Goal: Transaction & Acquisition: Purchase product/service

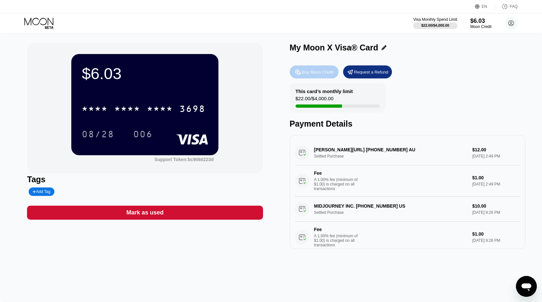
click at [314, 73] on div "Buy Moon Credit" at bounding box center [318, 72] width 32 height 6
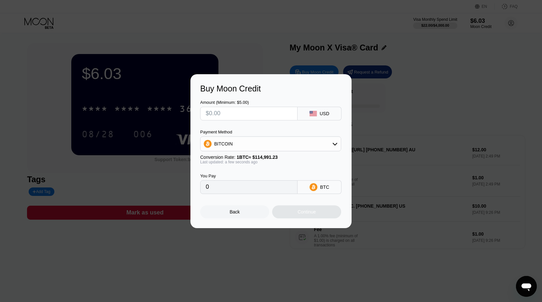
click at [246, 146] on div "BITCOIN" at bounding box center [270, 143] width 140 height 13
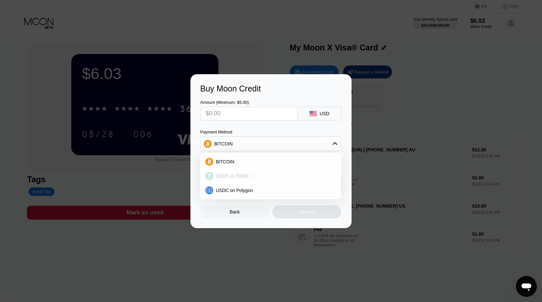
click at [243, 176] on span "USDT on TRON" at bounding box center [232, 175] width 33 height 5
type input "0.00"
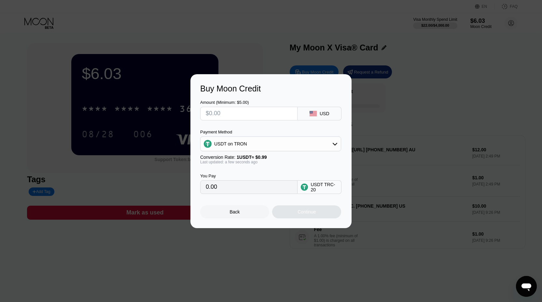
click at [230, 113] on input "text" at bounding box center [249, 113] width 86 height 13
click at [224, 114] on input "text" at bounding box center [249, 113] width 86 height 13
type input "$1"
type input "1.01"
type input "$11"
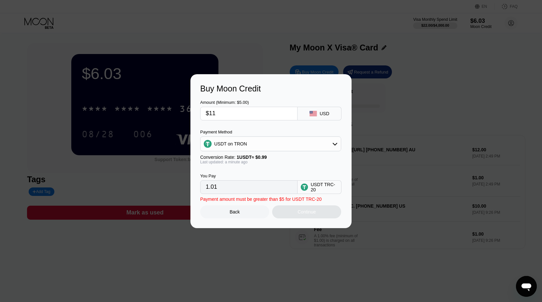
type input "11.11"
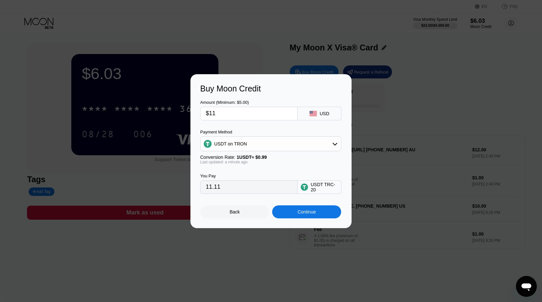
type input "$11"
click at [256, 147] on div "USDT on TRON" at bounding box center [270, 143] width 140 height 13
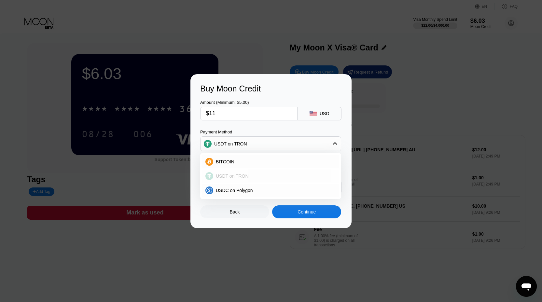
click at [243, 174] on span "USDT on TRON" at bounding box center [232, 175] width 33 height 5
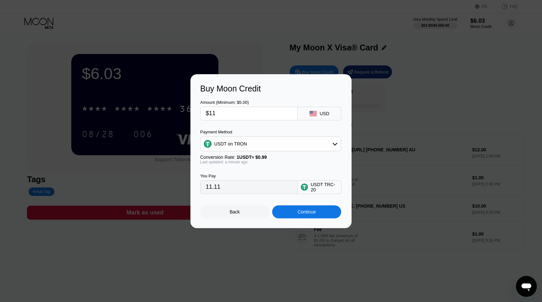
click at [297, 214] on div "Continue" at bounding box center [306, 211] width 18 height 5
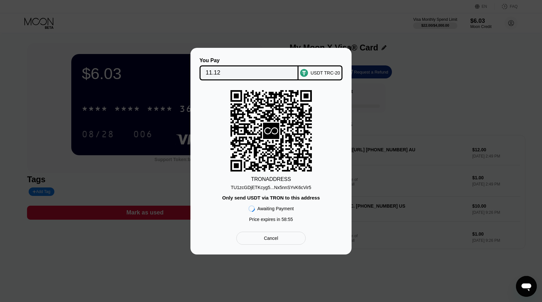
click at [281, 187] on div "TU1zcGDjETKcyg5...Nx5nnSYvK6cVir5" at bounding box center [271, 187] width 80 height 5
click at [267, 239] on div "Cancel" at bounding box center [271, 238] width 14 height 6
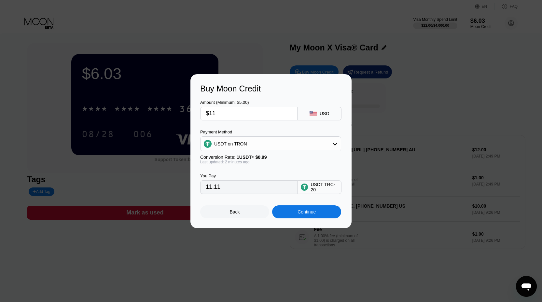
click at [242, 208] on div "Back" at bounding box center [234, 211] width 69 height 13
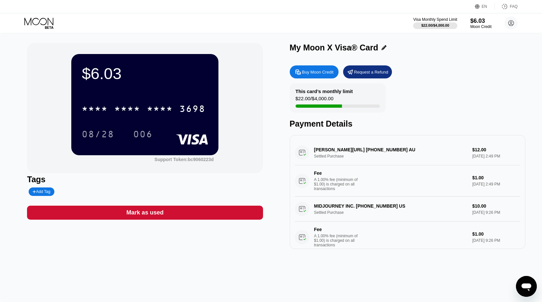
click at [317, 74] on div "Buy Moon Credit" at bounding box center [318, 72] width 32 height 6
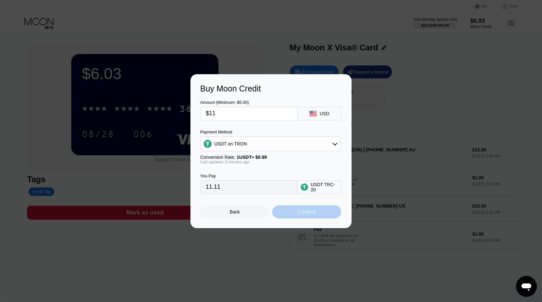
click at [292, 212] on div "Continue" at bounding box center [306, 211] width 69 height 13
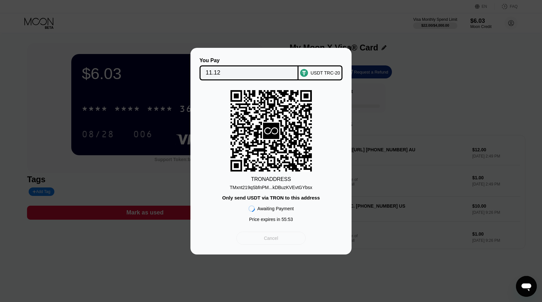
click at [261, 242] on div "Cancel" at bounding box center [270, 238] width 69 height 13
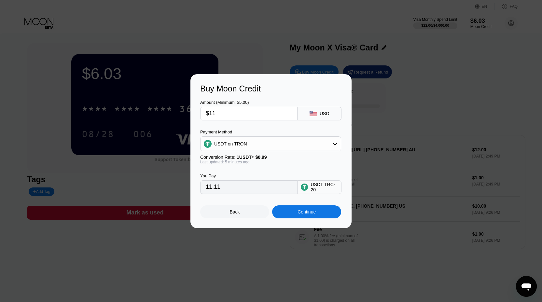
click at [232, 210] on div "Back" at bounding box center [235, 211] width 10 height 5
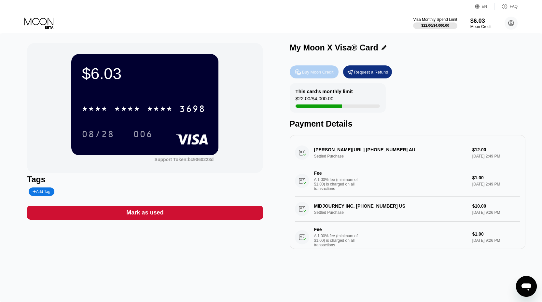
click at [315, 70] on div "Buy Moon Credit" at bounding box center [318, 72] width 32 height 6
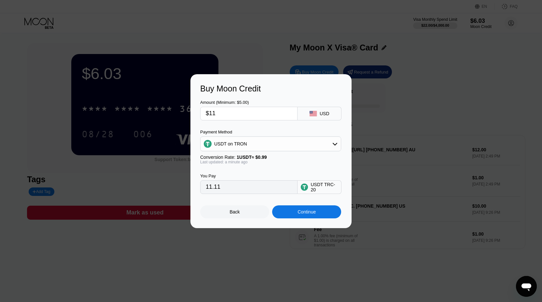
click at [234, 114] on input "$11" at bounding box center [249, 113] width 86 height 13
type input "$1"
type input "1.01"
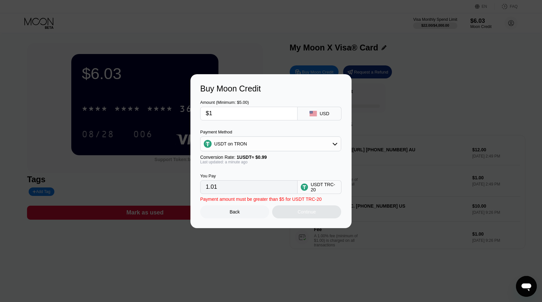
type input "$11"
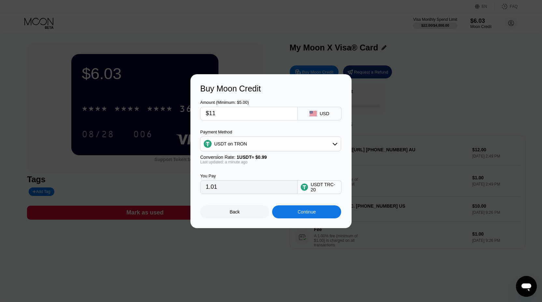
type input "11.11"
type input "$1"
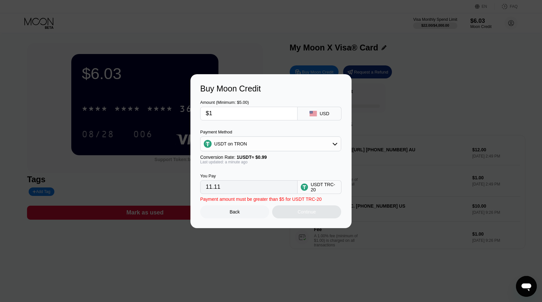
type input "1.01"
type input "$12"
type input "12.12"
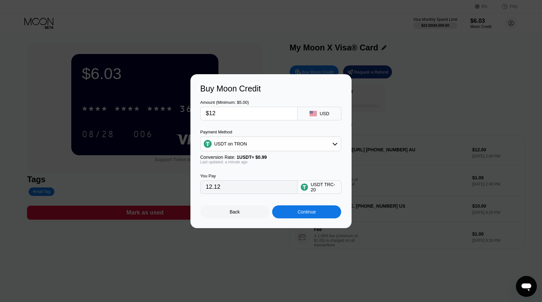
type input "$12"
click at [312, 210] on div "Continue" at bounding box center [306, 211] width 18 height 5
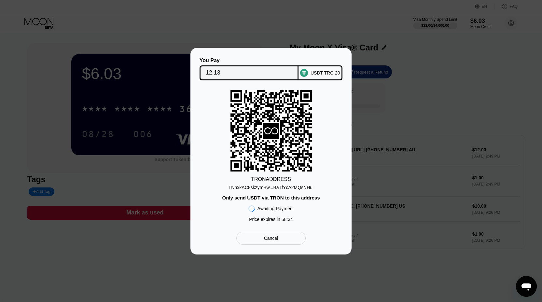
click at [290, 187] on div "TNnxkAC8skzymBw...BaTfYcA2MQsNHui" at bounding box center [270, 187] width 85 height 5
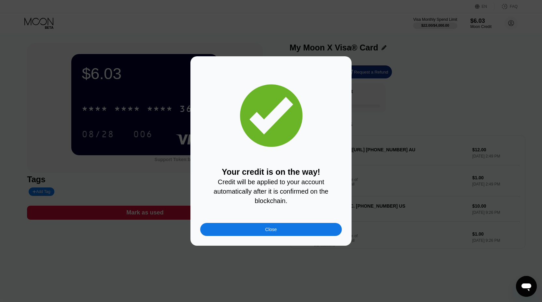
click at [267, 235] on div "Close" at bounding box center [271, 229] width 142 height 13
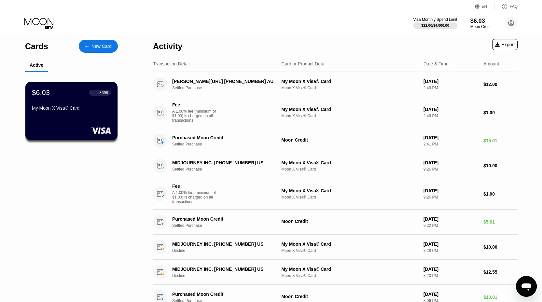
click at [34, 48] on div "Cards" at bounding box center [36, 46] width 23 height 9
click at [38, 26] on icon at bounding box center [39, 23] width 30 height 11
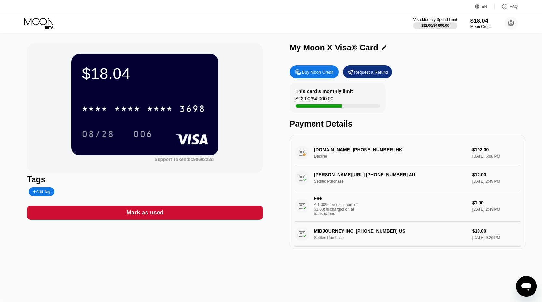
click at [322, 68] on div "Buy Moon Credit" at bounding box center [314, 71] width 49 height 13
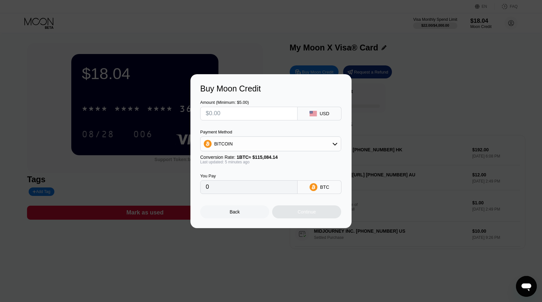
click at [226, 112] on input "text" at bounding box center [249, 113] width 86 height 13
type input "$5"
type input "0.00004346"
type input "$5"
click at [235, 140] on div "BITCOIN" at bounding box center [270, 143] width 140 height 13
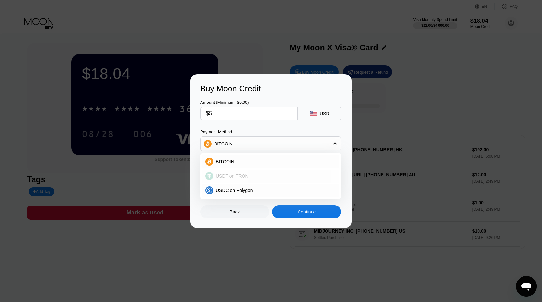
click at [230, 177] on span "USDT on TRON" at bounding box center [232, 175] width 33 height 5
type input "5.05"
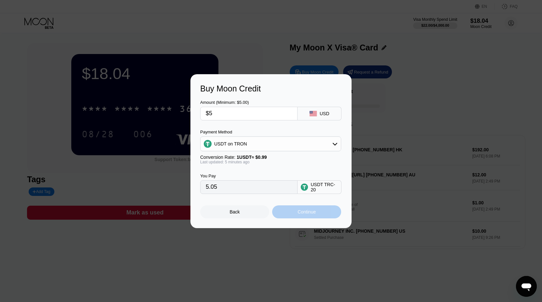
click at [298, 215] on div "Continue" at bounding box center [306, 211] width 69 height 13
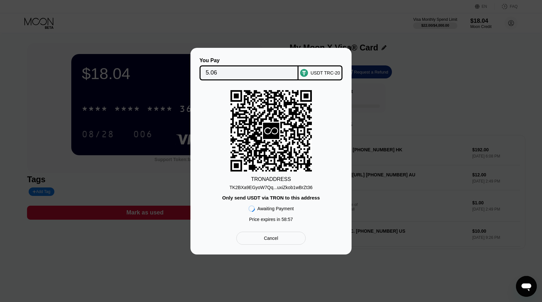
click at [275, 187] on div "TK2BXa9EGyoW7Qq...uxiZkob1wBrZt36" at bounding box center [270, 187] width 83 height 5
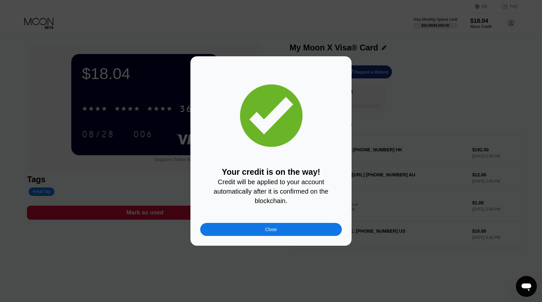
click at [265, 228] on div "Close" at bounding box center [271, 229] width 12 height 5
